Goal: Information Seeking & Learning: Check status

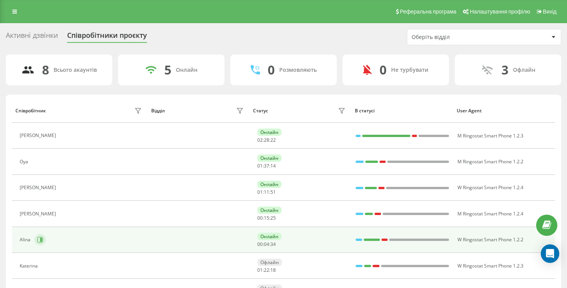
click at [36, 236] on button at bounding box center [40, 240] width 12 height 12
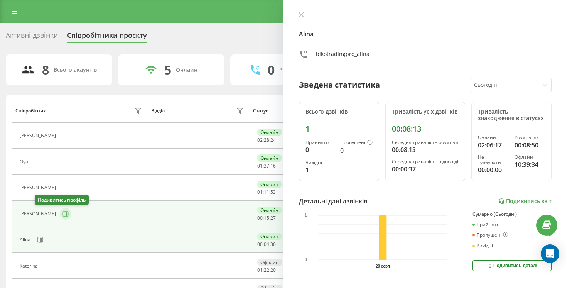
click at [62, 214] on icon at bounding box center [65, 214] width 6 height 6
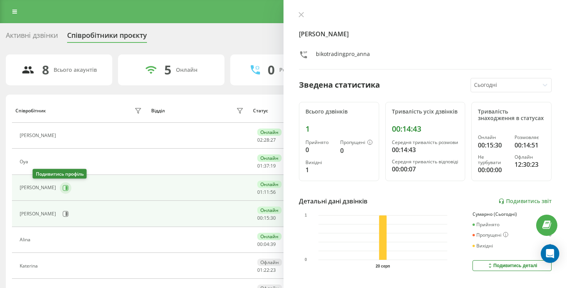
click at [62, 187] on icon at bounding box center [65, 188] width 6 height 6
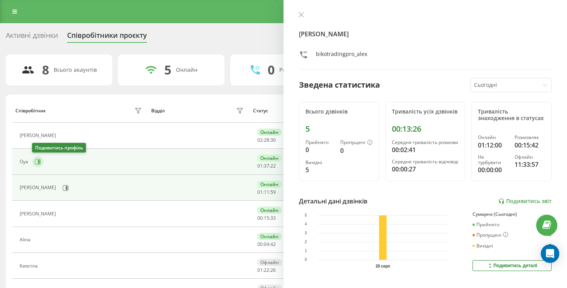
click at [39, 162] on icon at bounding box center [39, 162] width 2 height 4
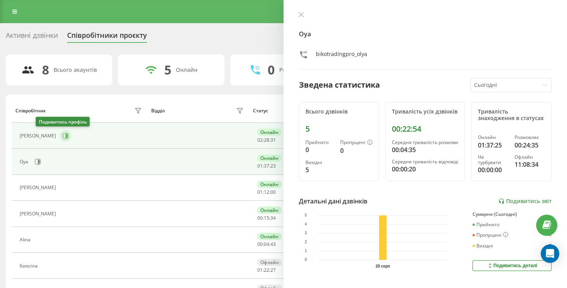
click at [60, 132] on button at bounding box center [66, 136] width 12 height 12
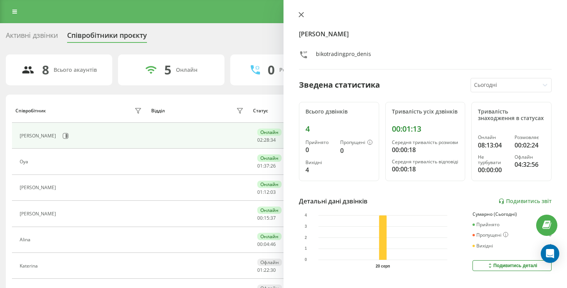
click at [302, 12] on icon at bounding box center [300, 14] width 5 height 5
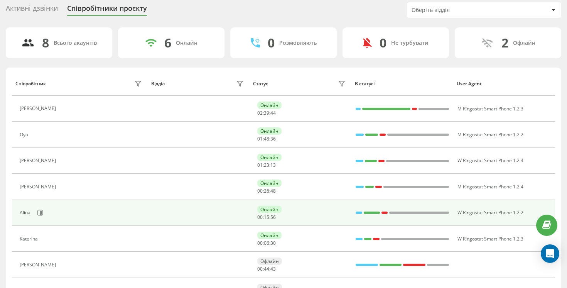
scroll to position [28, 0]
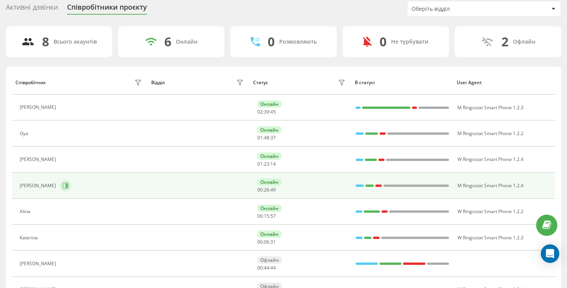
click at [60, 186] on button at bounding box center [66, 186] width 12 height 12
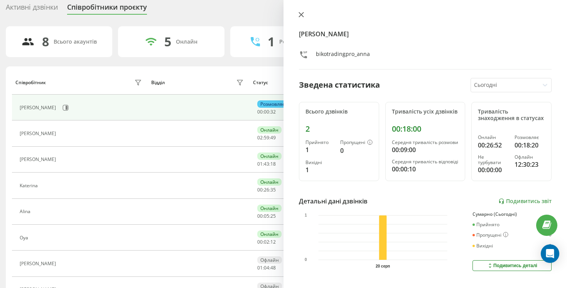
click at [303, 12] on div at bounding box center [425, 16] width 253 height 8
click at [300, 14] on icon at bounding box center [301, 14] width 5 height 5
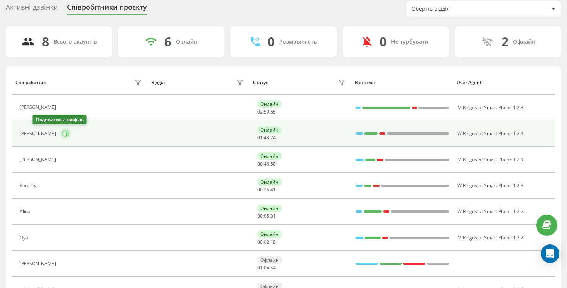
click at [60, 131] on button at bounding box center [66, 134] width 12 height 12
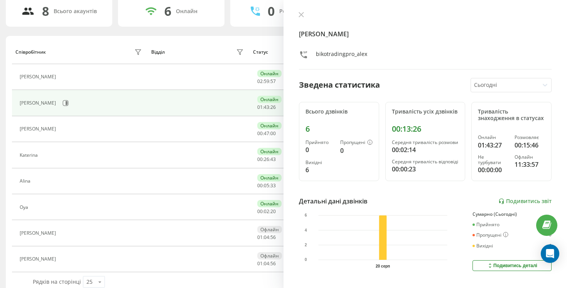
scroll to position [72, 0]
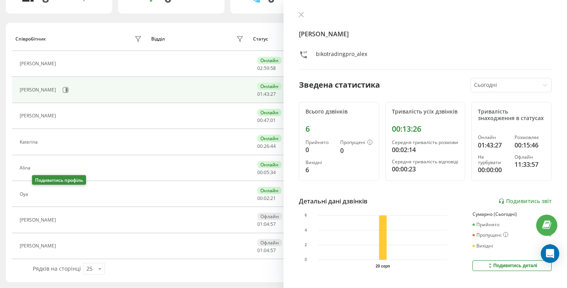
click at [35, 195] on icon at bounding box center [37, 194] width 6 height 6
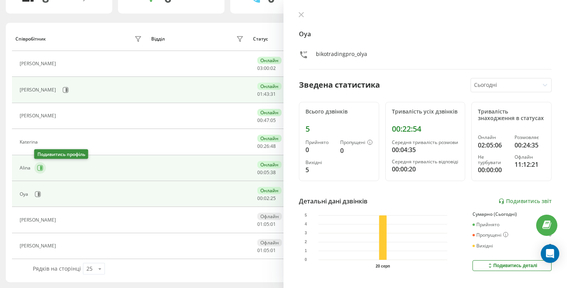
click at [39, 165] on icon at bounding box center [40, 168] width 6 height 6
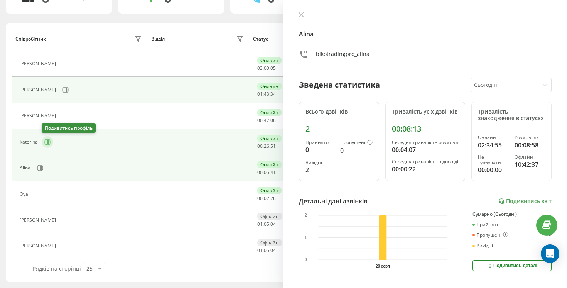
click at [42, 142] on button at bounding box center [48, 142] width 12 height 12
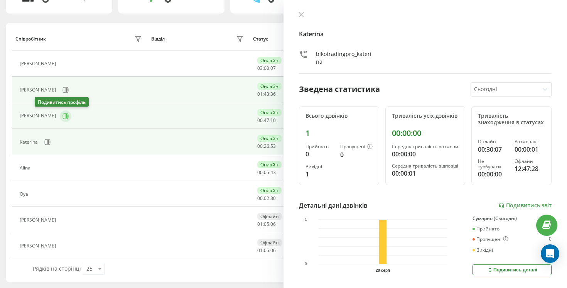
click at [60, 121] on button at bounding box center [66, 116] width 12 height 12
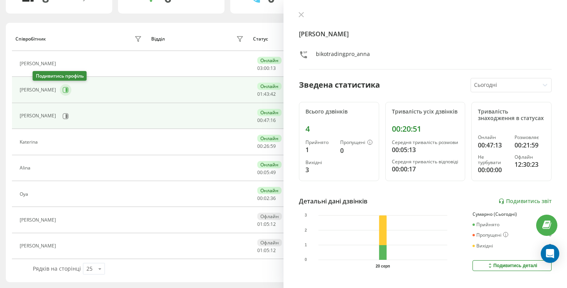
click at [66, 90] on icon at bounding box center [67, 90] width 2 height 4
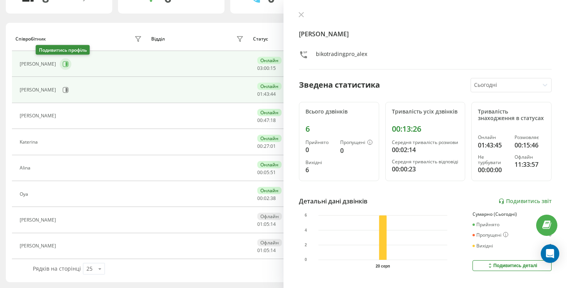
click at [62, 67] on icon at bounding box center [65, 64] width 6 height 6
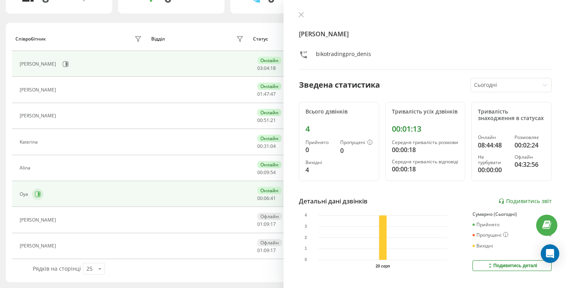
click at [37, 189] on button at bounding box center [38, 194] width 12 height 12
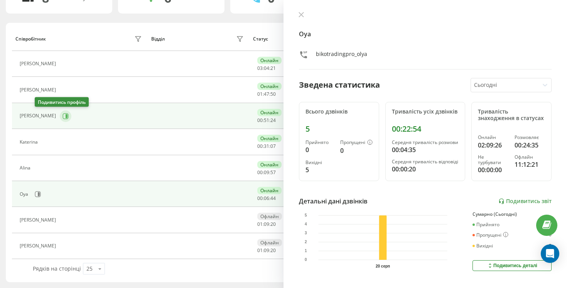
click at [60, 115] on button at bounding box center [66, 116] width 12 height 12
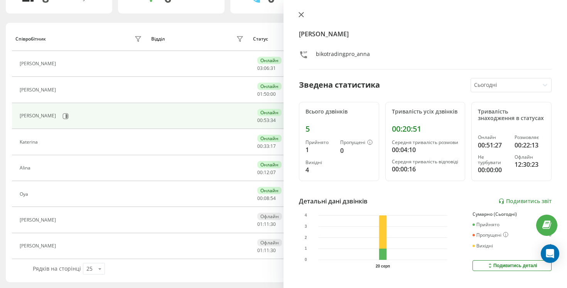
click at [303, 13] on icon at bounding box center [300, 14] width 5 height 5
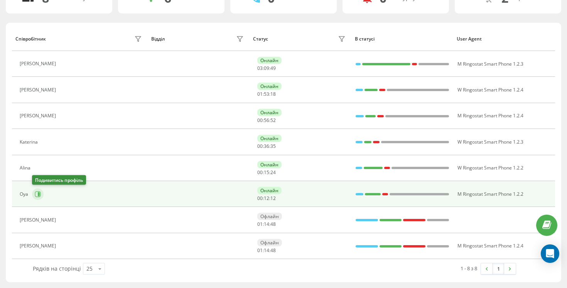
click at [40, 194] on icon at bounding box center [38, 194] width 6 height 6
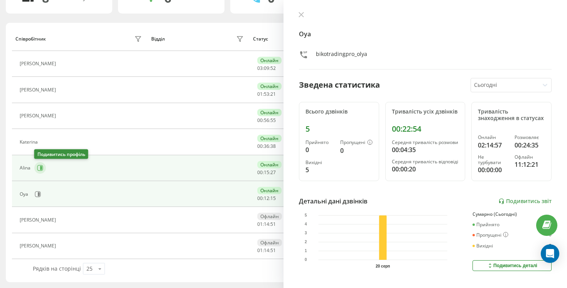
click at [40, 171] on button at bounding box center [40, 168] width 12 height 12
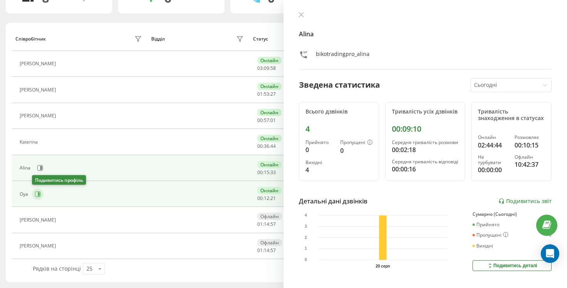
click at [37, 190] on button at bounding box center [38, 194] width 12 height 12
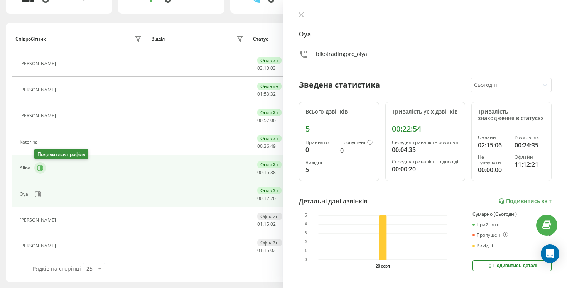
click at [36, 165] on button at bounding box center [40, 168] width 12 height 12
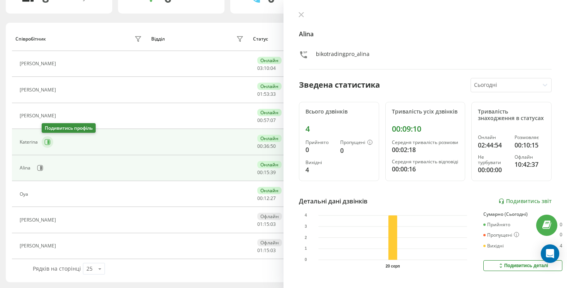
click at [47, 142] on icon at bounding box center [47, 142] width 6 height 6
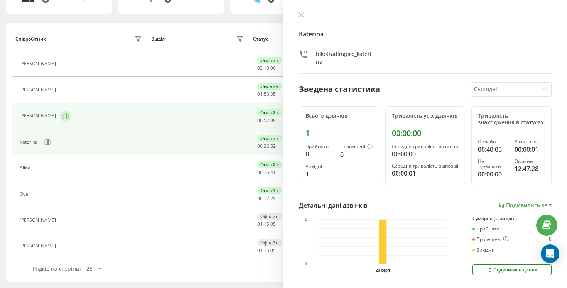
click at [62, 114] on icon at bounding box center [65, 116] width 6 height 6
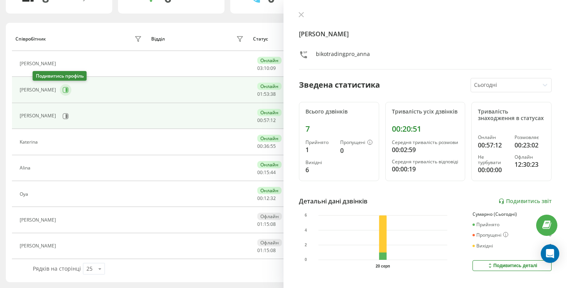
click at [62, 88] on icon at bounding box center [65, 90] width 6 height 6
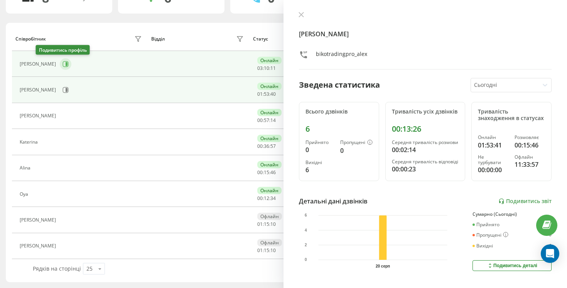
click at [62, 63] on icon at bounding box center [65, 64] width 6 height 6
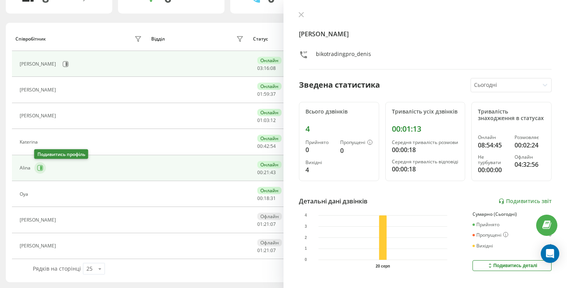
click at [34, 167] on button at bounding box center [40, 168] width 12 height 12
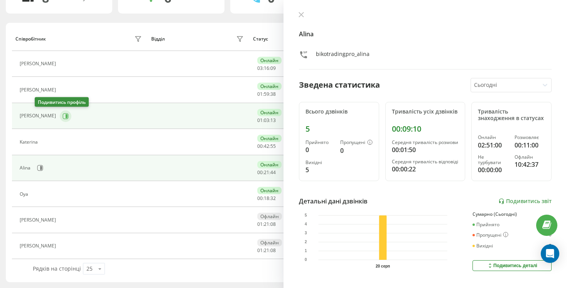
click at [62, 117] on icon at bounding box center [65, 116] width 6 height 6
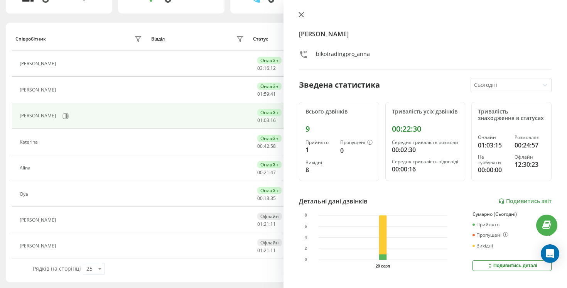
click at [302, 15] on icon at bounding box center [301, 14] width 5 height 5
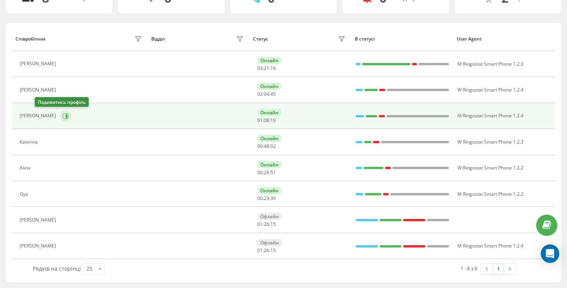
click at [62, 114] on icon at bounding box center [65, 116] width 6 height 6
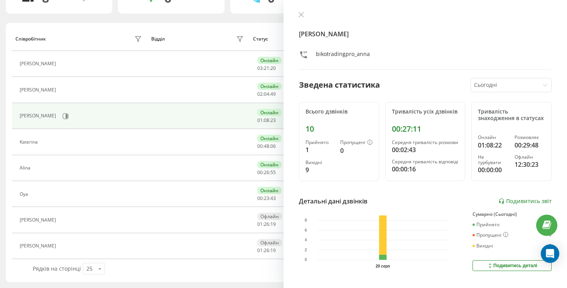
click at [294, 13] on div "[PERSON_NAME] Зведена статистика Сьогодні Всього дзвінків 10 Прийнято 1 Пропуще…" at bounding box center [424, 144] width 283 height 288
click at [291, 18] on div "[PERSON_NAME] Зведена статистика Сьогодні Всього дзвінків 10 Прийнято 1 Пропуще…" at bounding box center [424, 144] width 283 height 288
click at [294, 18] on div "[PERSON_NAME] Зведена статистика Сьогодні Всього дзвінків 10 Прийнято 1 Пропуще…" at bounding box center [424, 144] width 283 height 288
click at [297, 18] on button at bounding box center [301, 15] width 10 height 7
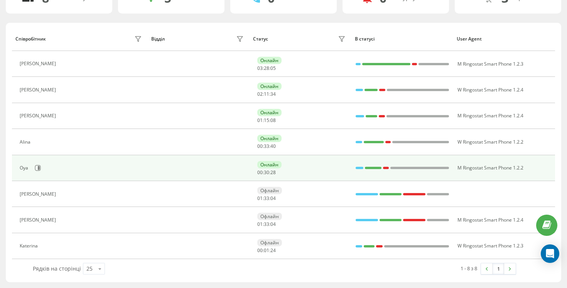
click at [40, 177] on td "Oya" at bounding box center [80, 168] width 136 height 26
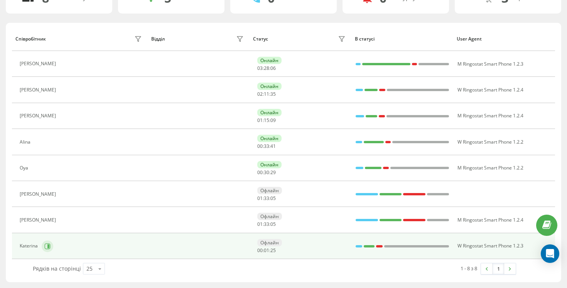
click at [47, 245] on icon at bounding box center [47, 246] width 6 height 6
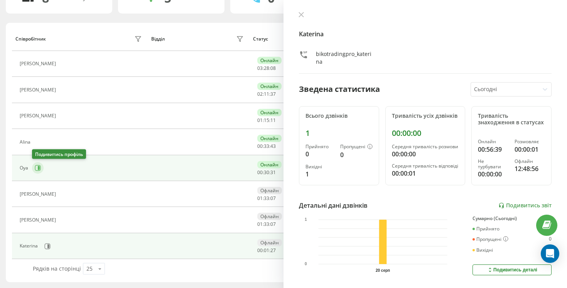
click at [38, 170] on icon at bounding box center [38, 168] width 6 height 6
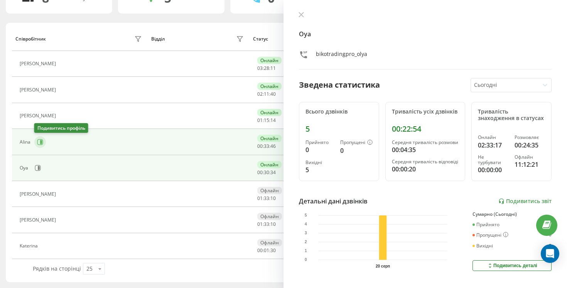
click at [43, 139] on button at bounding box center [40, 142] width 12 height 12
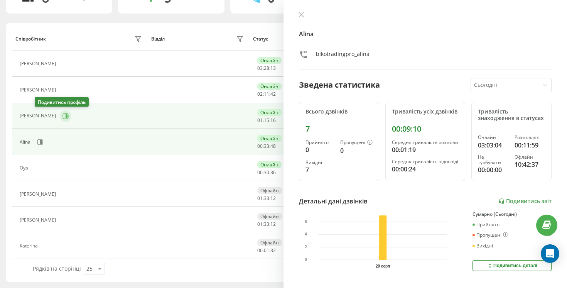
click at [62, 117] on icon at bounding box center [65, 116] width 6 height 6
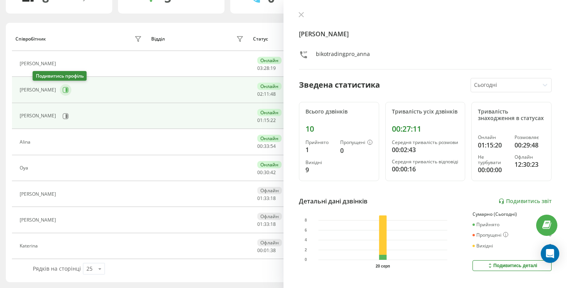
click at [62, 89] on icon at bounding box center [65, 90] width 6 height 6
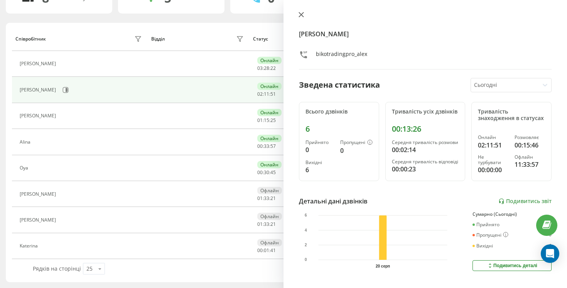
click at [302, 14] on icon at bounding box center [300, 14] width 5 height 5
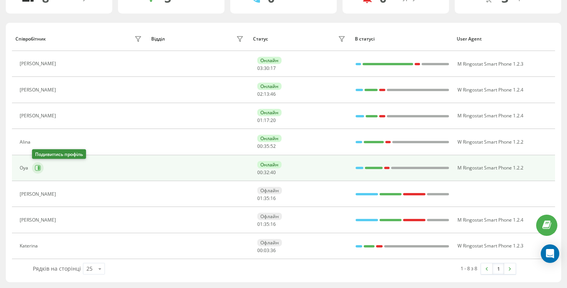
click at [42, 168] on button at bounding box center [38, 168] width 12 height 12
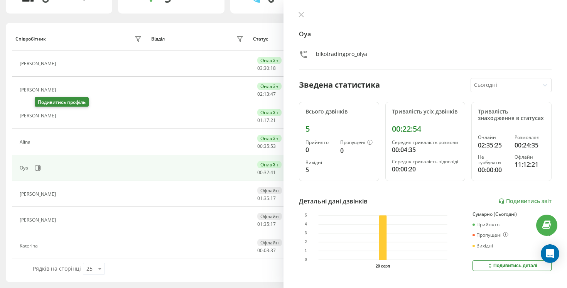
click at [64, 117] on icon at bounding box center [65, 116] width 2 height 4
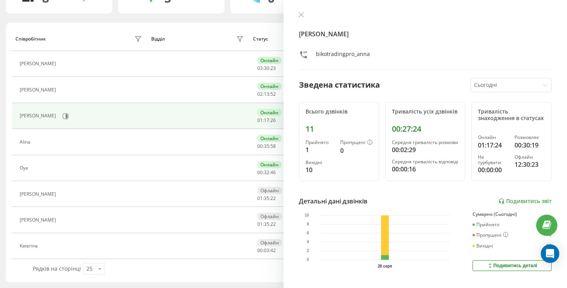
click at [39, 136] on div "Alina" at bounding box center [82, 141] width 124 height 11
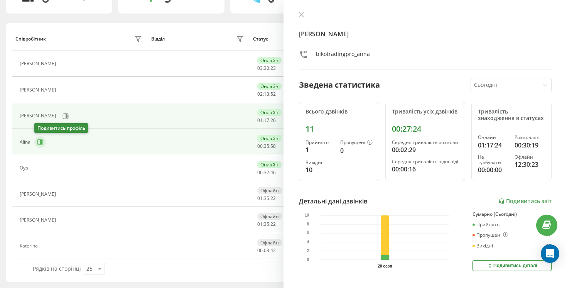
click at [39, 140] on icon at bounding box center [40, 142] width 6 height 6
